Goal: Task Accomplishment & Management: Complete application form

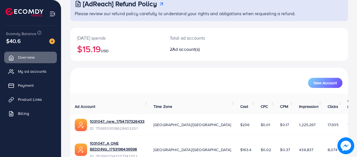
scroll to position [58, 0]
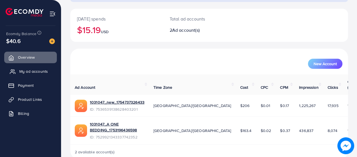
click at [32, 73] on span "My ad accounts" at bounding box center [33, 71] width 29 height 6
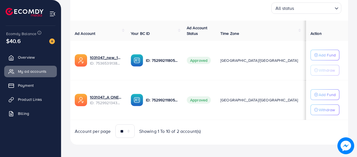
scroll to position [92, 0]
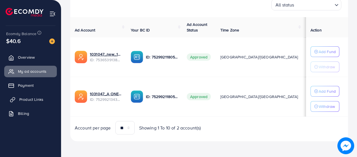
click at [31, 98] on span "Product Links" at bounding box center [31, 99] width 24 height 6
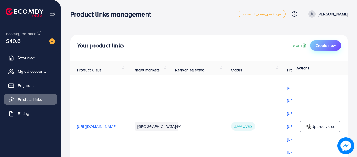
click at [331, 40] on button "Create new" at bounding box center [325, 45] width 31 height 10
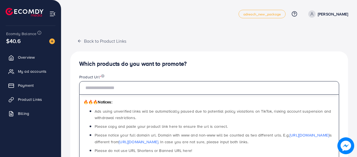
click at [143, 91] on input "text" at bounding box center [209, 87] width 260 height 13
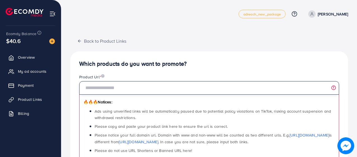
click at [162, 88] on input "text" at bounding box center [209, 87] width 260 height 13
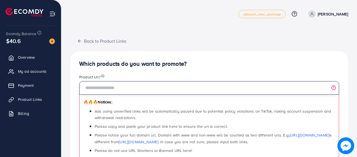
click at [154, 82] on input "text" at bounding box center [209, 87] width 260 height 13
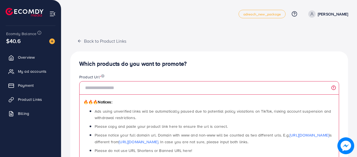
drag, startPoint x: 137, startPoint y: 60, endPoint x: 197, endPoint y: 69, distance: 60.7
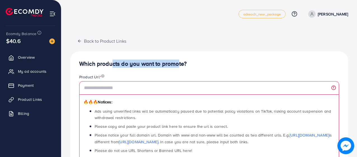
drag, startPoint x: 161, startPoint y: 65, endPoint x: 108, endPoint y: 64, distance: 53.0
click at [108, 64] on h4 "Which products do you want to promote?" at bounding box center [209, 63] width 260 height 7
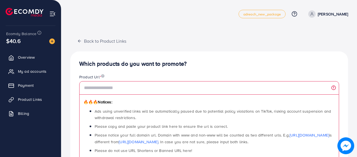
drag, startPoint x: 78, startPoint y: 65, endPoint x: 234, endPoint y: 58, distance: 155.7
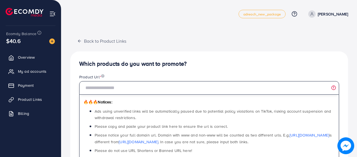
click at [159, 90] on input "text" at bounding box center [209, 87] width 260 height 13
click at [142, 83] on input "text" at bounding box center [209, 87] width 260 height 13
paste input "**********"
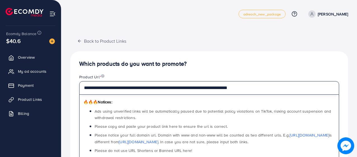
type input "**********"
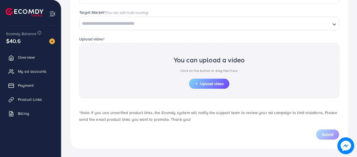
scroll to position [159, 0]
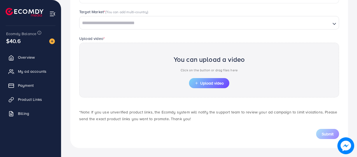
click at [128, 20] on input "Search for option" at bounding box center [205, 23] width 250 height 9
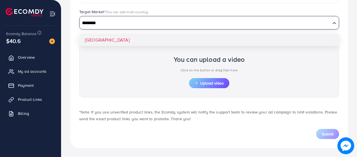
type input "********"
click at [102, 42] on div "**********" at bounding box center [209, 20] width 278 height 255
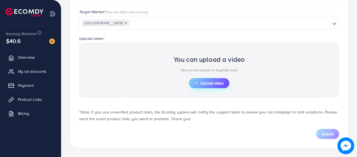
click at [201, 84] on span "Upload video" at bounding box center [209, 83] width 29 height 4
click at [223, 84] on span "Upload video" at bounding box center [209, 83] width 29 height 4
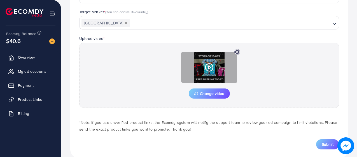
click at [209, 65] on icon at bounding box center [209, 67] width 9 height 9
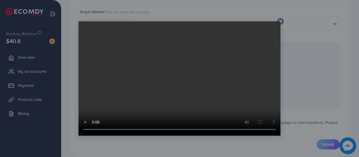
click at [281, 22] on icon at bounding box center [280, 21] width 4 height 4
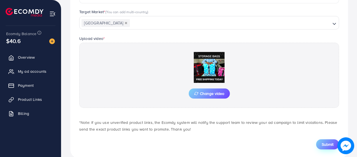
click at [329, 144] on span "Submit" at bounding box center [328, 144] width 12 height 6
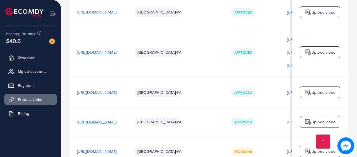
scroll to position [218, 0]
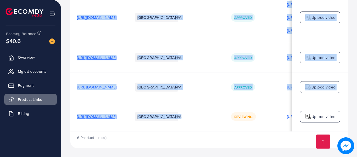
drag, startPoint x: 220, startPoint y: 130, endPoint x: 286, endPoint y: 140, distance: 66.6
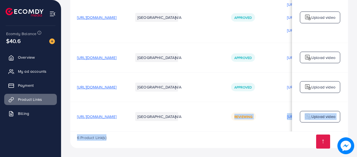
click at [283, 140] on div "6 Product Link(s)" at bounding box center [209, 139] width 278 height 16
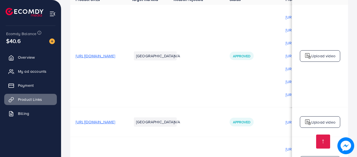
scroll to position [0, 0]
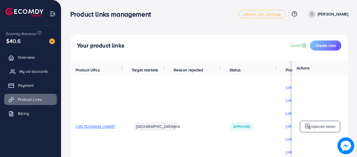
click at [38, 71] on span "My ad accounts" at bounding box center [33, 71] width 29 height 6
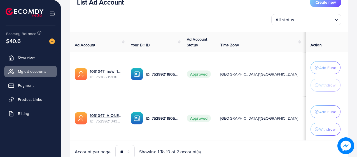
scroll to position [101, 0]
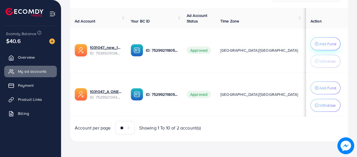
click at [327, 44] on p "Add Fund" at bounding box center [328, 43] width 17 height 7
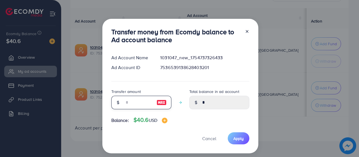
click at [137, 100] on input "number" at bounding box center [138, 102] width 28 height 13
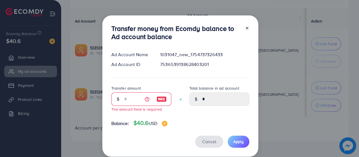
click at [208, 140] on span "Cancel" at bounding box center [209, 141] width 14 height 6
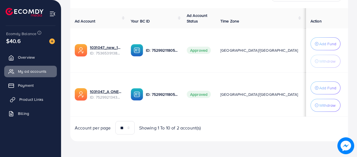
click at [43, 97] on link "Product Links" at bounding box center [30, 99] width 53 height 11
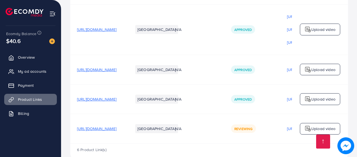
scroll to position [218, 0]
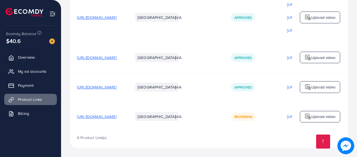
click at [117, 115] on span "[URL][DOMAIN_NAME]" at bounding box center [97, 117] width 40 height 6
click at [117, 56] on span "[URL][DOMAIN_NAME]" at bounding box center [97, 58] width 40 height 6
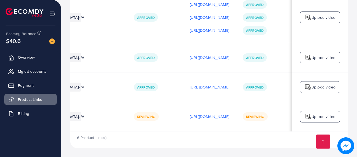
scroll to position [0, 166]
click at [36, 54] on link "Overview" at bounding box center [30, 57] width 53 height 11
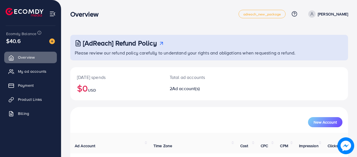
scroll to position [58, 0]
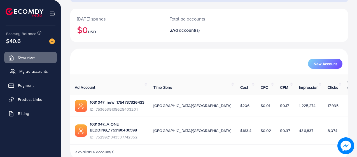
click at [42, 70] on span "My ad accounts" at bounding box center [33, 71] width 29 height 6
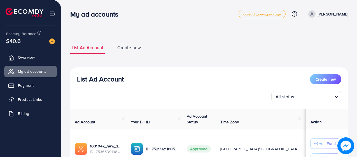
scroll to position [92, 0]
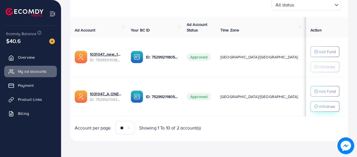
click at [322, 105] on p "Withdraw" at bounding box center [327, 106] width 16 height 7
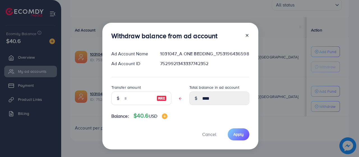
click at [160, 97] on img at bounding box center [161, 98] width 10 height 7
type input "****"
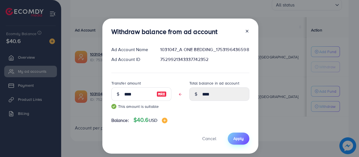
click at [238, 142] on button "Apply" at bounding box center [239, 138] width 22 height 12
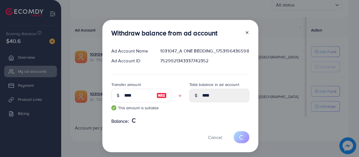
type input "****"
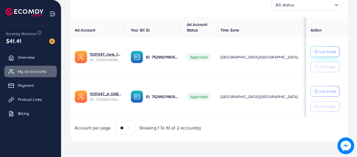
click at [319, 51] on p "Add Fund" at bounding box center [327, 51] width 17 height 7
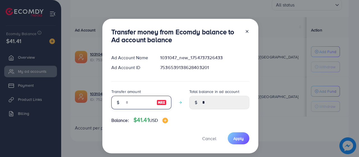
click at [135, 100] on input "number" at bounding box center [138, 102] width 28 height 13
type input "*"
type input "****"
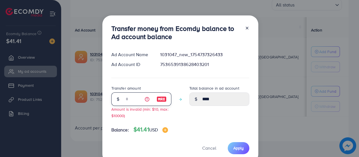
type input "**"
type input "*****"
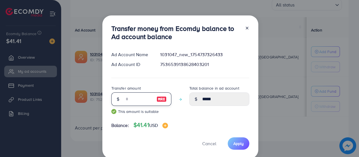
type input "**"
click at [245, 120] on div "Transfer money from Ecomdy balance to Ad account balance Ad Account Name 103104…" at bounding box center [180, 86] width 156 height 143
click at [239, 140] on button "Apply" at bounding box center [239, 143] width 22 height 12
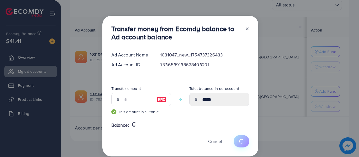
type input "*"
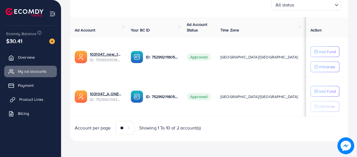
click at [36, 101] on span "Product Links" at bounding box center [31, 99] width 24 height 6
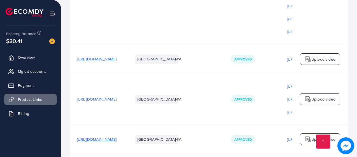
scroll to position [218, 0]
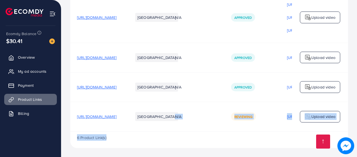
drag, startPoint x: 207, startPoint y: 130, endPoint x: 291, endPoint y: 137, distance: 84.2
click at [285, 135] on div "6 Product Link(s)" at bounding box center [209, 139] width 278 height 16
